Goal: Transaction & Acquisition: Obtain resource

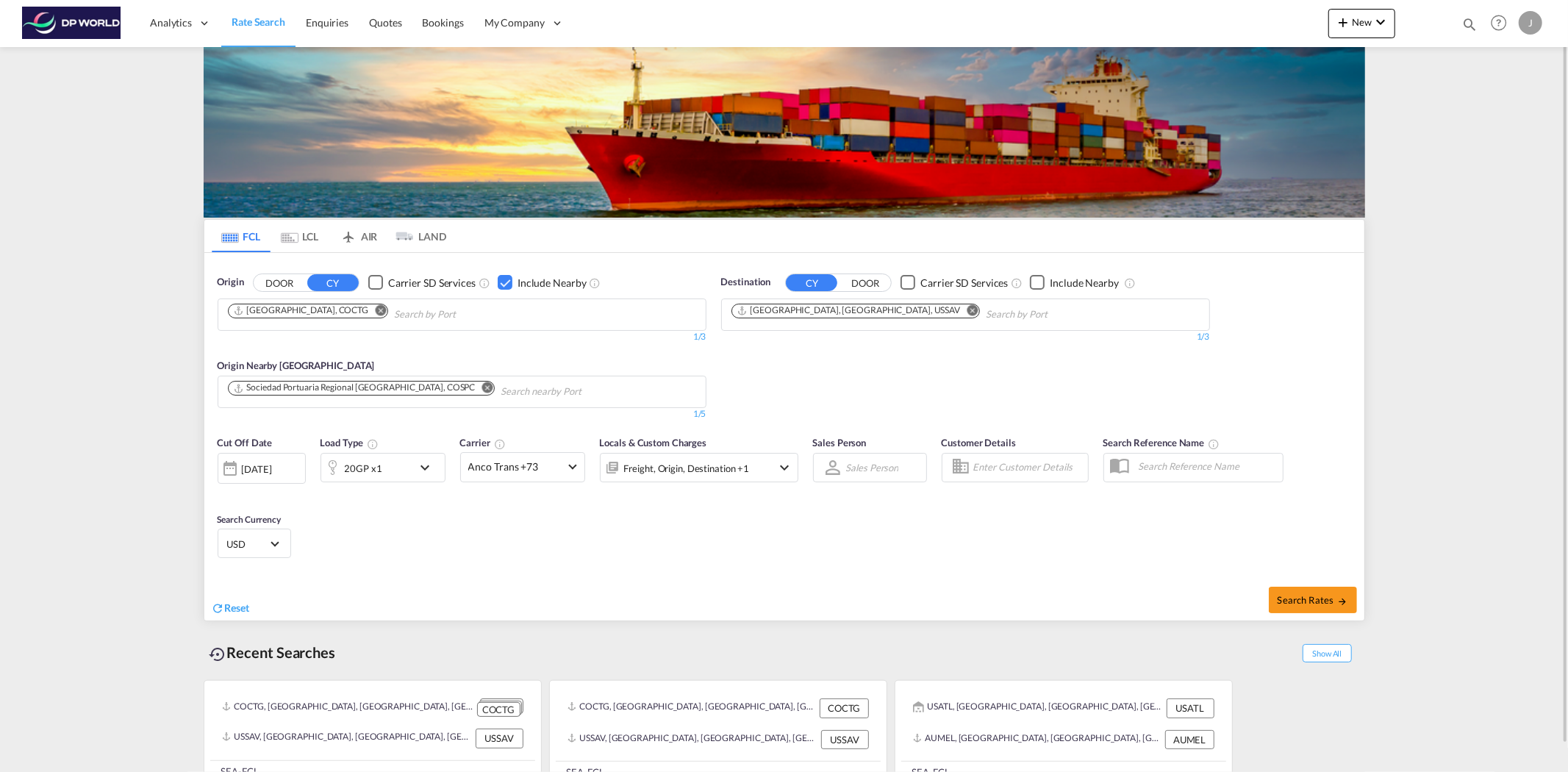
click at [966, 312] on md-icon "Remove" at bounding box center [972, 310] width 11 height 11
type input "c"
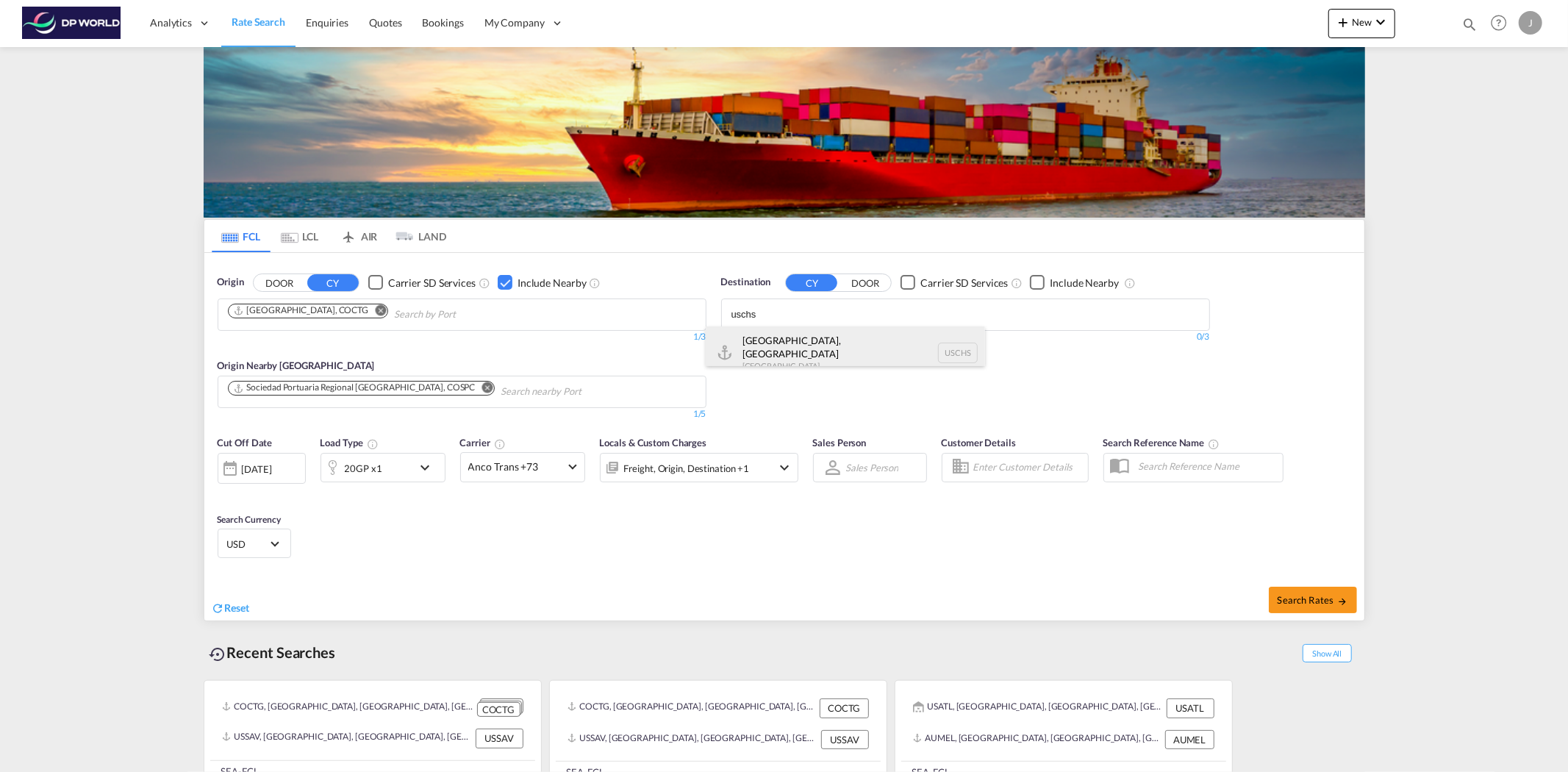
type input "uschs"
drag, startPoint x: 829, startPoint y: 335, endPoint x: 681, endPoint y: 350, distance: 148.8
click at [829, 336] on div "[GEOGRAPHIC_DATA], [GEOGRAPHIC_DATA] [GEOGRAPHIC_DATA] USCHS" at bounding box center [845, 353] width 279 height 53
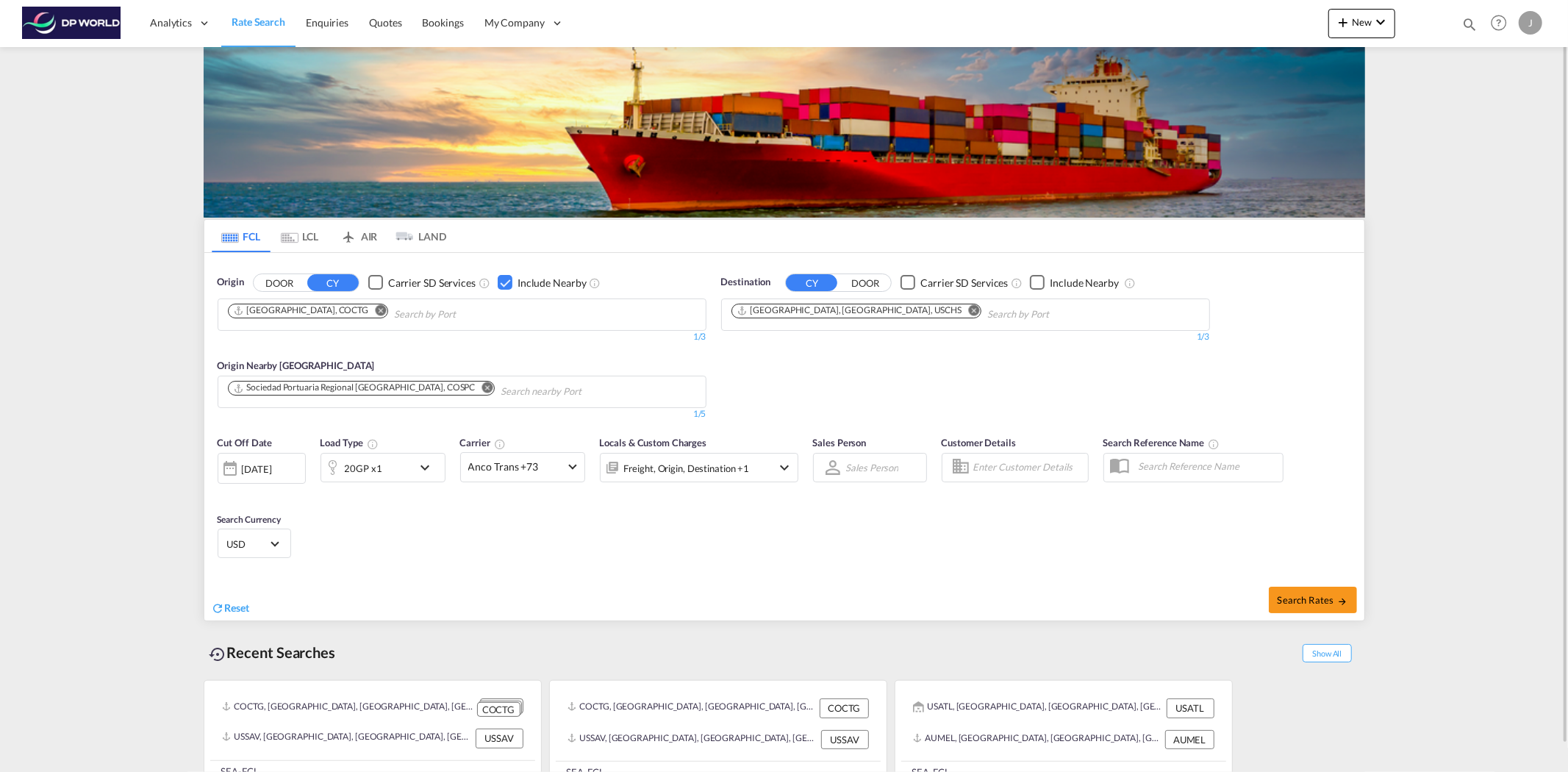
click at [481, 384] on md-icon "Remove" at bounding box center [487, 387] width 11 height 11
click at [389, 468] on div "20GP x1" at bounding box center [366, 468] width 91 height 29
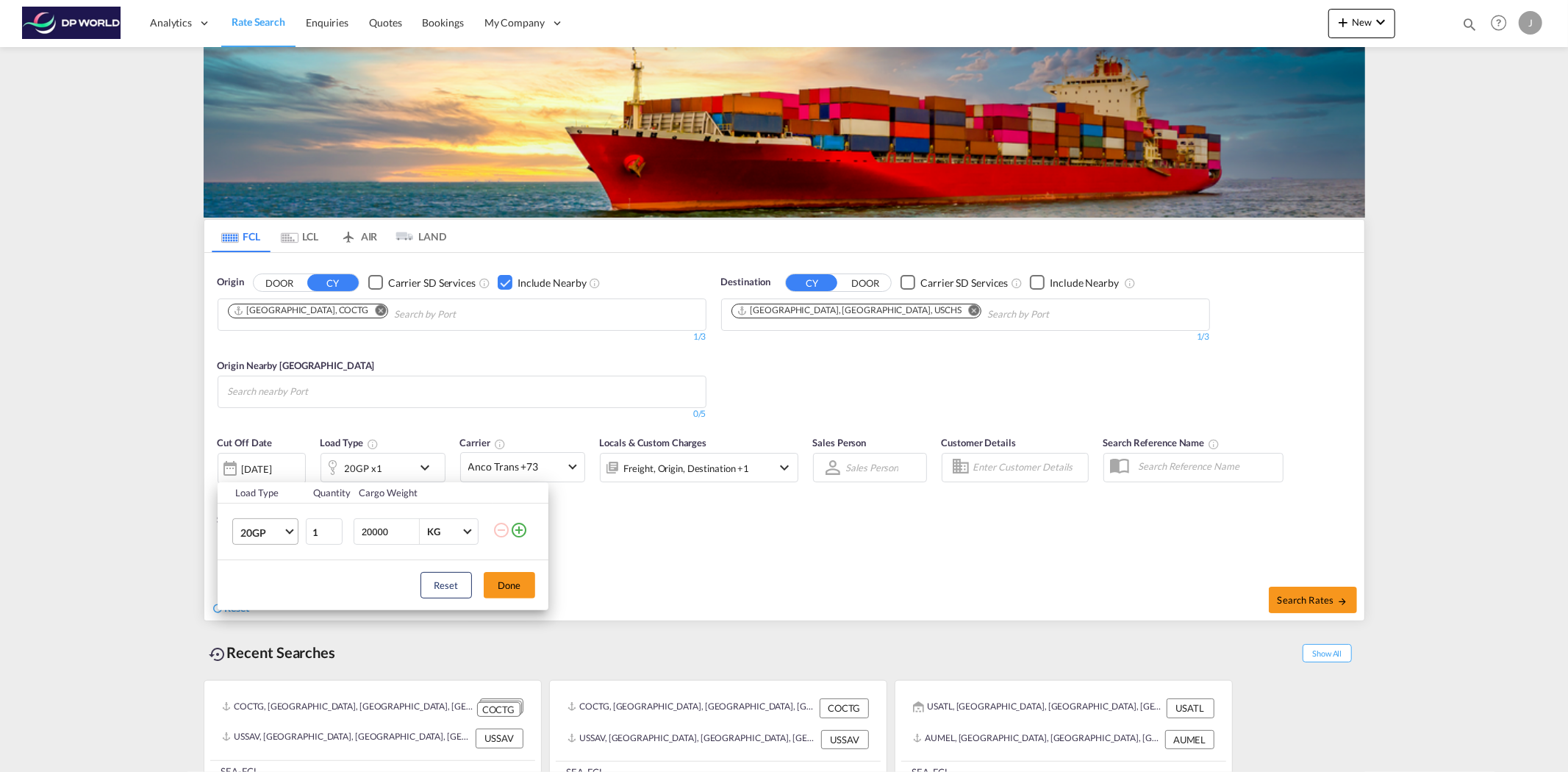
click at [286, 533] on md-select-value "20GP" at bounding box center [268, 530] width 59 height 25
click at [271, 597] on md-option "40HC" at bounding box center [278, 602] width 100 height 36
drag, startPoint x: 113, startPoint y: 446, endPoint x: 121, endPoint y: 439, distance: 10.6
click at [112, 446] on div "Load Type Quantity Cargo Weight 40HC 1 20000 KG KG Load type addition is restri…" at bounding box center [784, 386] width 1568 height 772
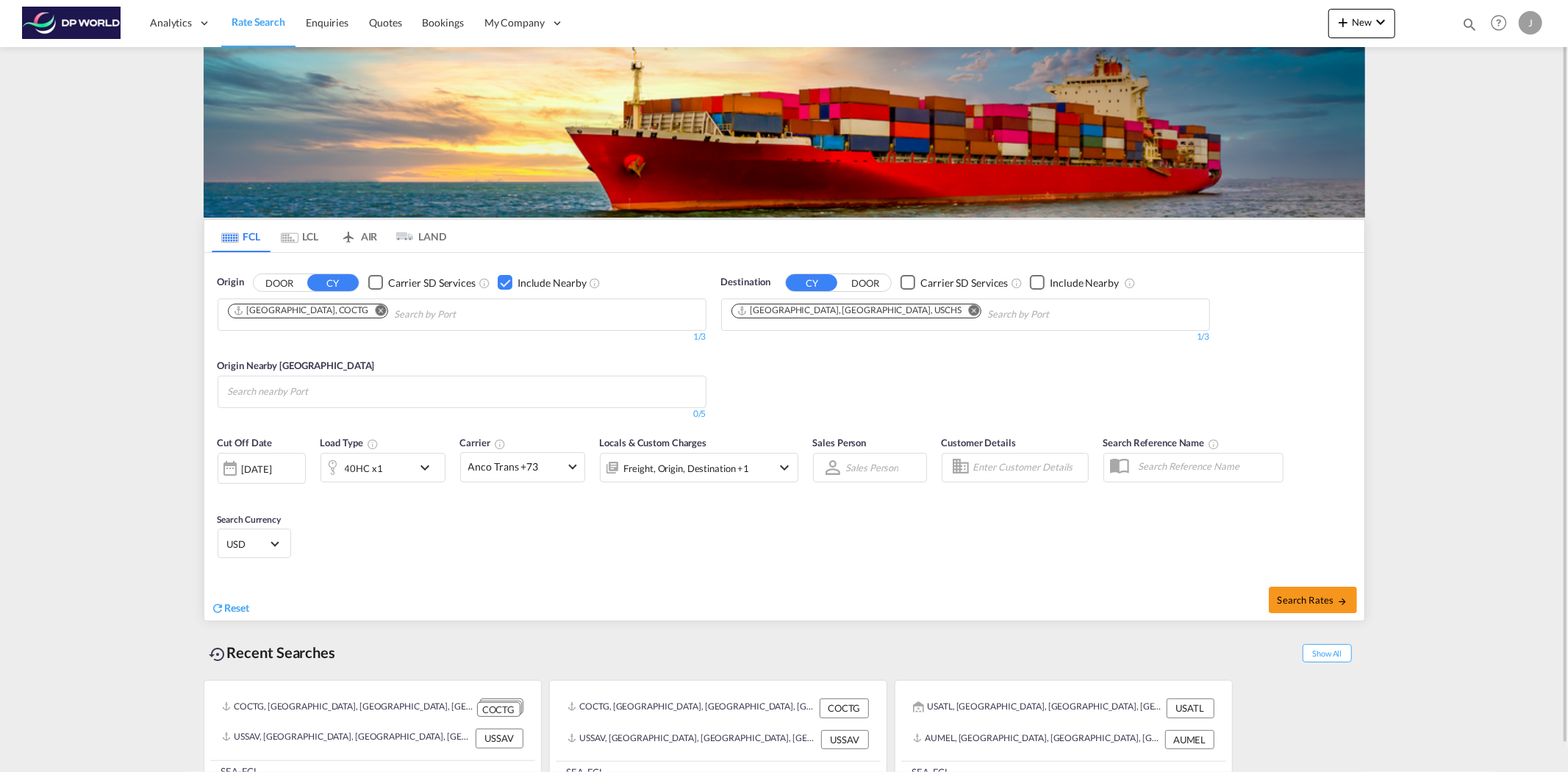
click at [272, 466] on div "[DATE]" at bounding box center [256, 468] width 30 height 14
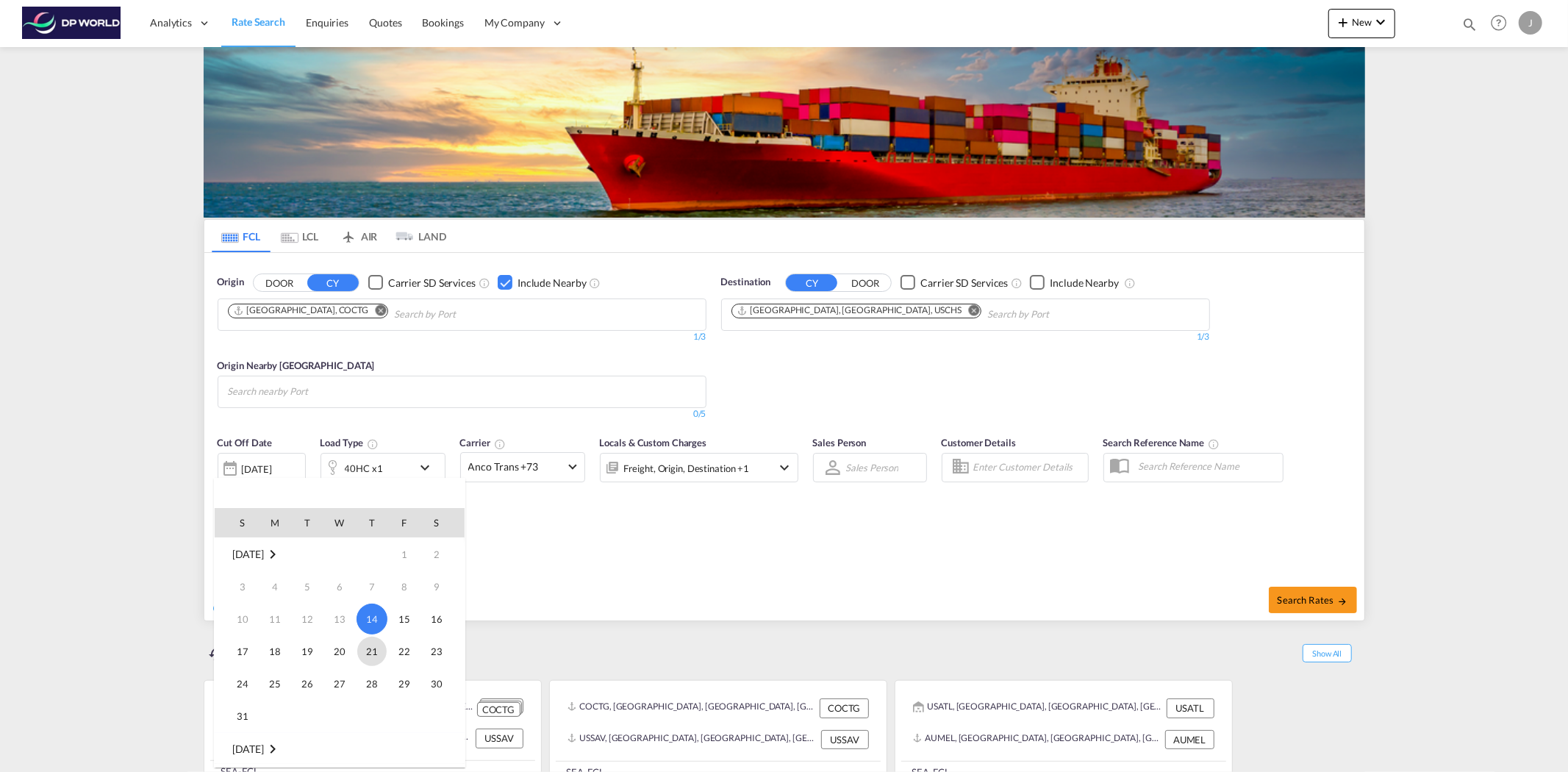
click at [377, 644] on span "21" at bounding box center [372, 651] width 29 height 29
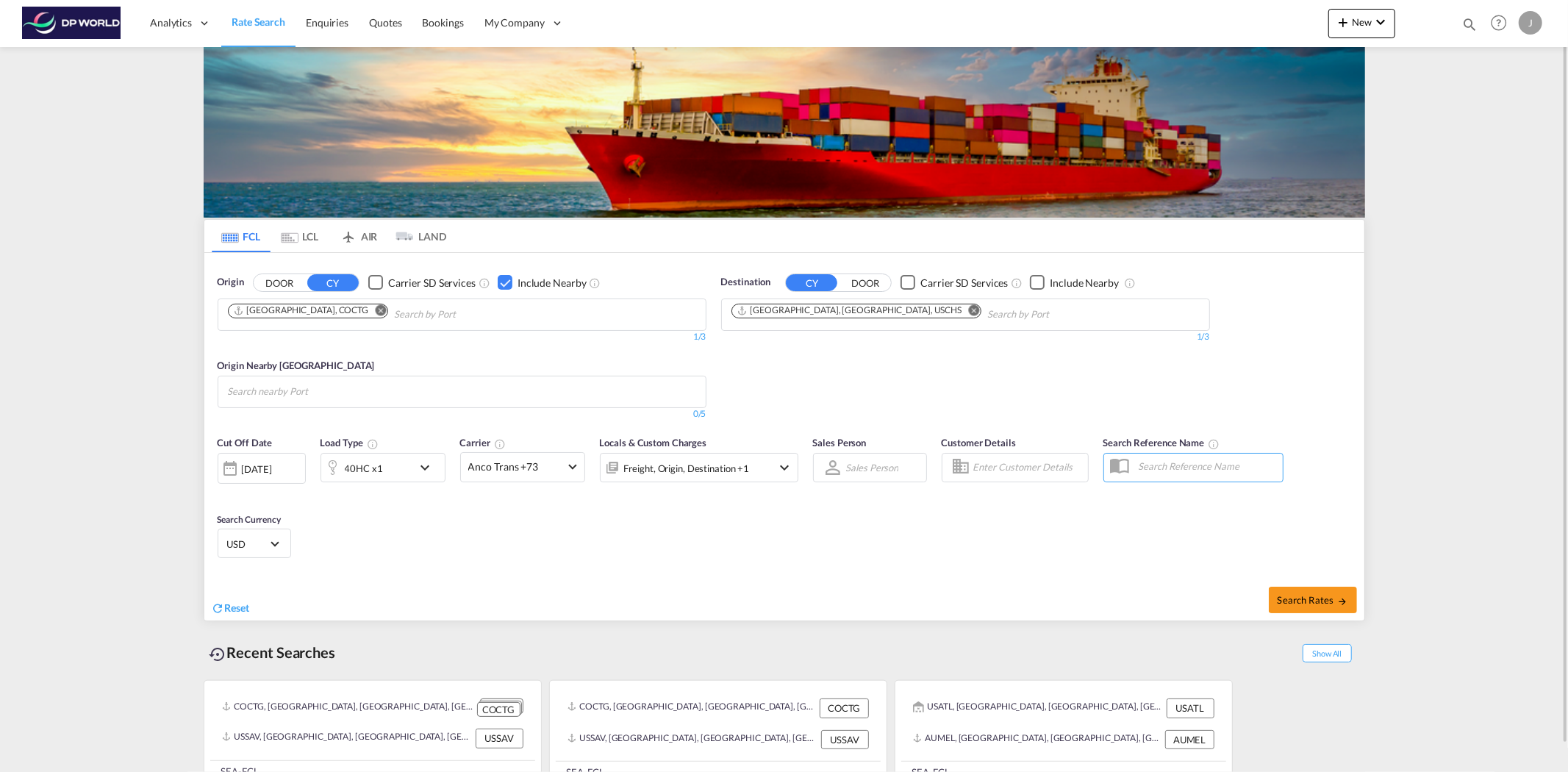
click at [1323, 582] on div "Search Rates" at bounding box center [1076, 600] width 576 height 42
click at [1311, 593] on button "Search Rates" at bounding box center [1313, 599] width 88 height 26
type input "COCTG to USCHS / [DATE]"
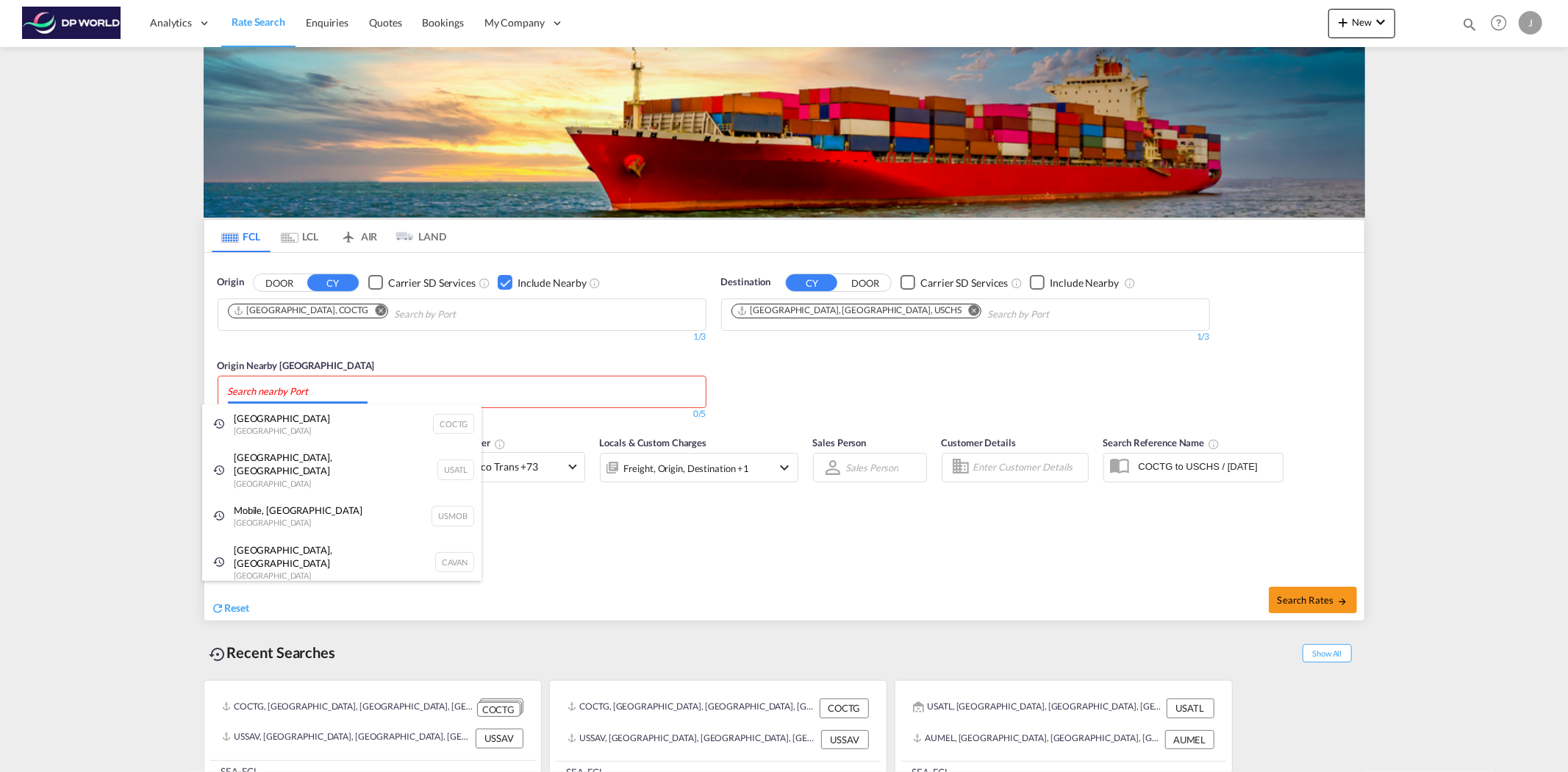
click at [335, 391] on body "Analytics Reports Dashboard Rate Search Enquiries Quotes Bookings" at bounding box center [784, 386] width 1568 height 772
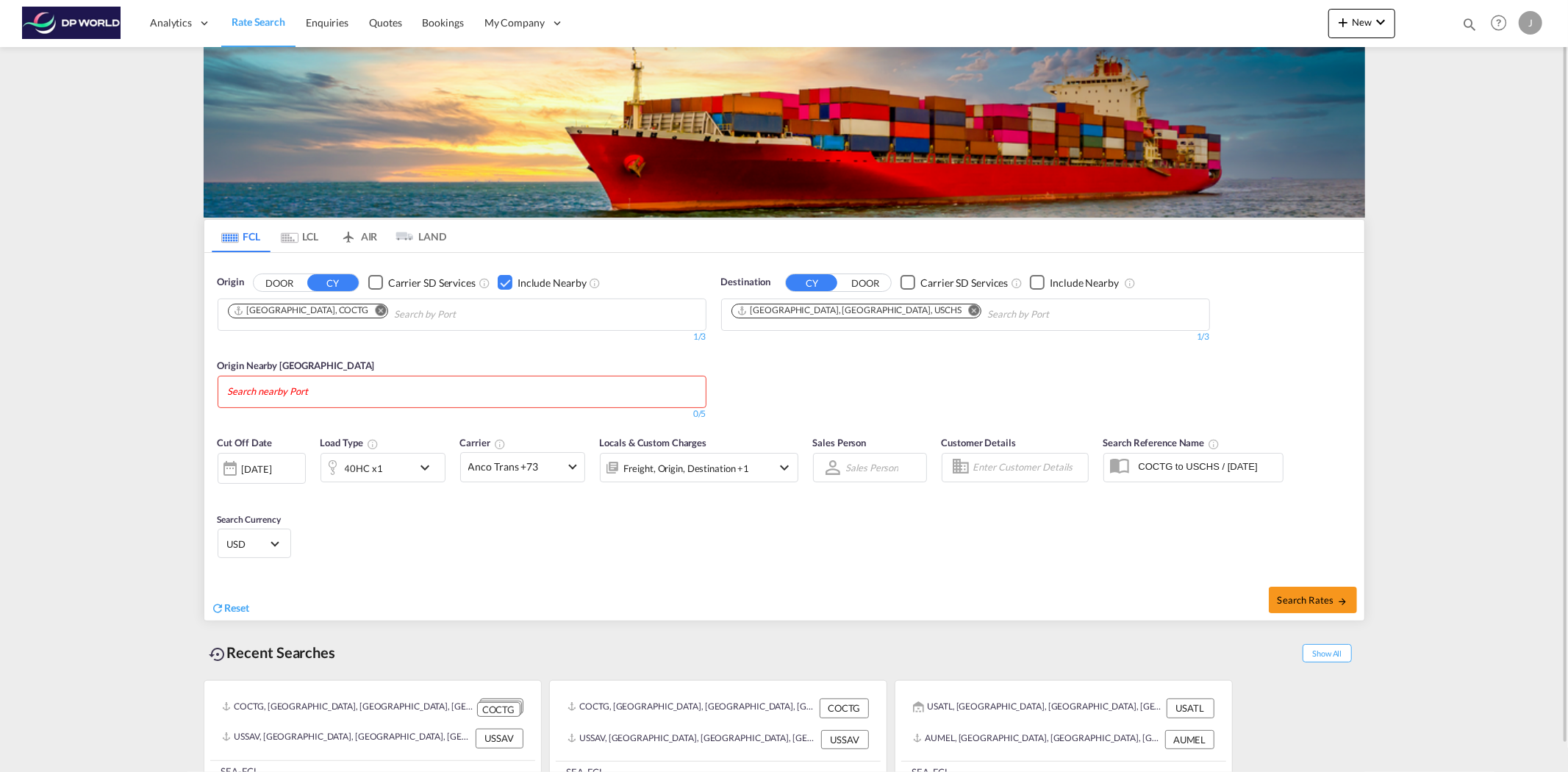
click at [501, 280] on div "Checkbox No Ink" at bounding box center [505, 283] width 15 height 15
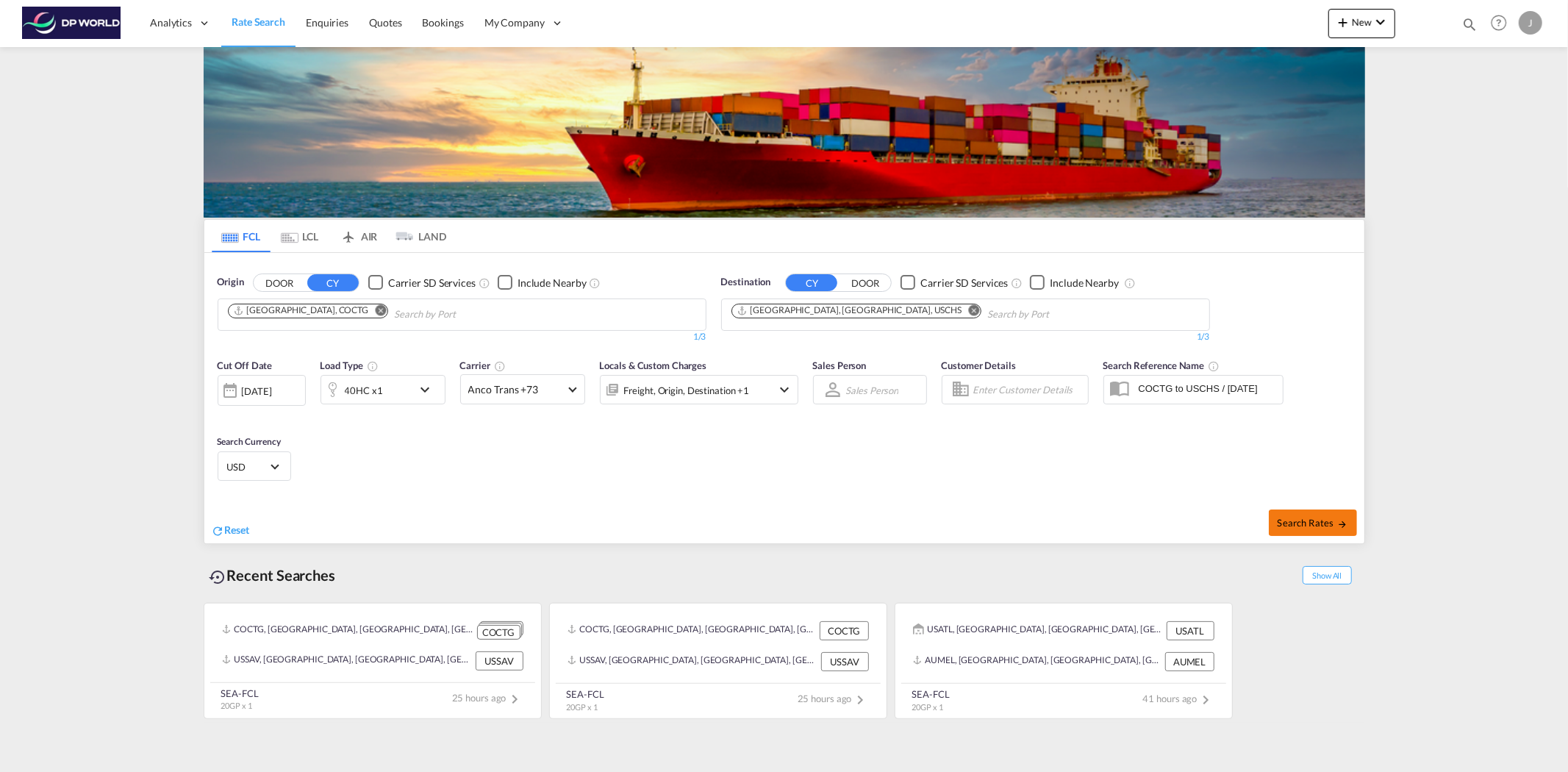
click at [1313, 519] on span "Search Rates" at bounding box center [1312, 522] width 70 height 12
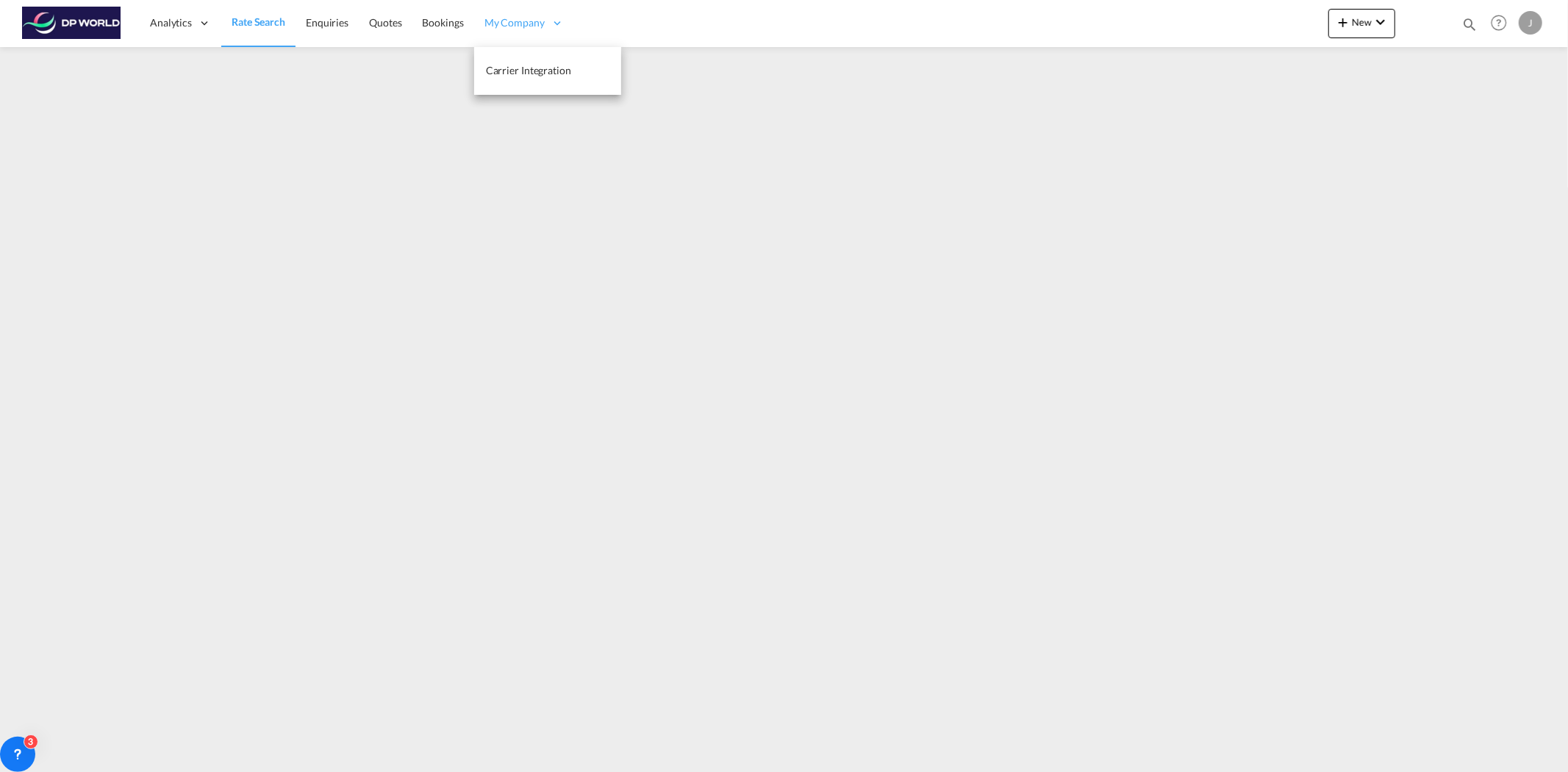
click at [537, 21] on span "My Company" at bounding box center [514, 23] width 60 height 15
click at [169, 119] on span "Dashboard" at bounding box center [176, 118] width 50 height 13
click at [68, 203] on md-content "Analytics Reports Dashboard Rate Search Enquiries Quotes Bookings" at bounding box center [784, 386] width 1568 height 772
